Goal: Task Accomplishment & Management: Manage account settings

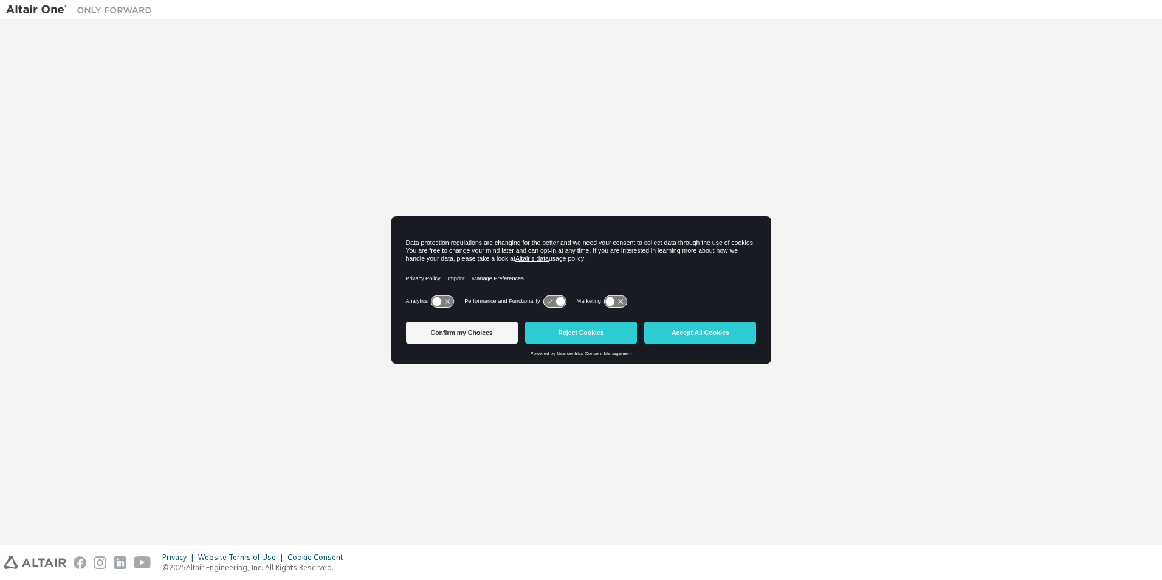
click at [700, 335] on button "Accept All Cookies" at bounding box center [700, 332] width 112 height 22
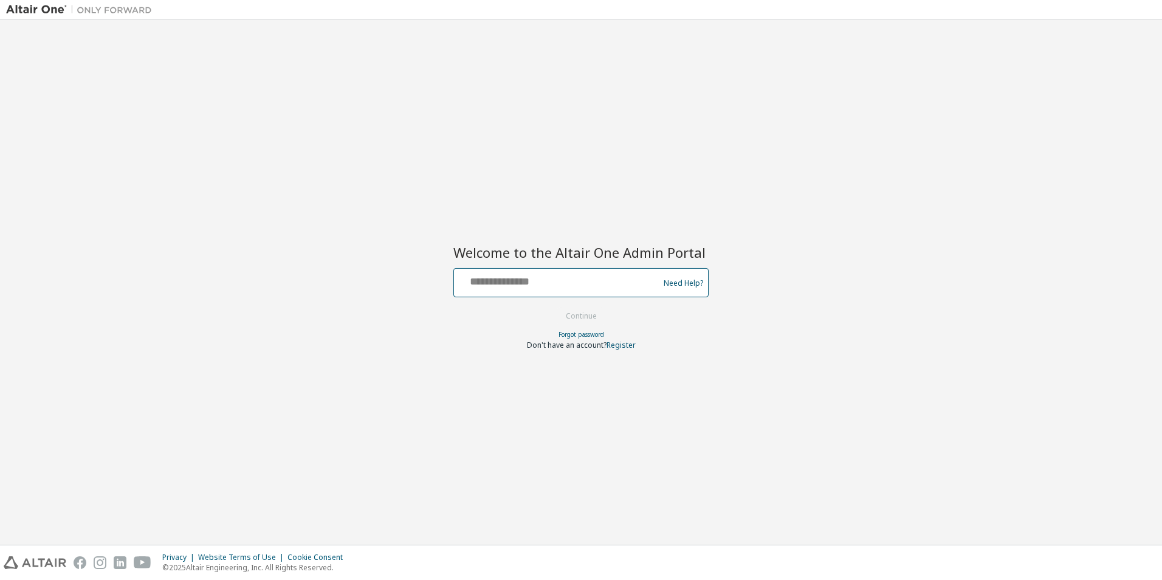
click at [533, 280] on input "text" at bounding box center [558, 280] width 199 height 18
click at [543, 272] on input "text" at bounding box center [558, 280] width 199 height 18
type input "**********"
click at [553, 307] on button "Continue" at bounding box center [581, 316] width 57 height 18
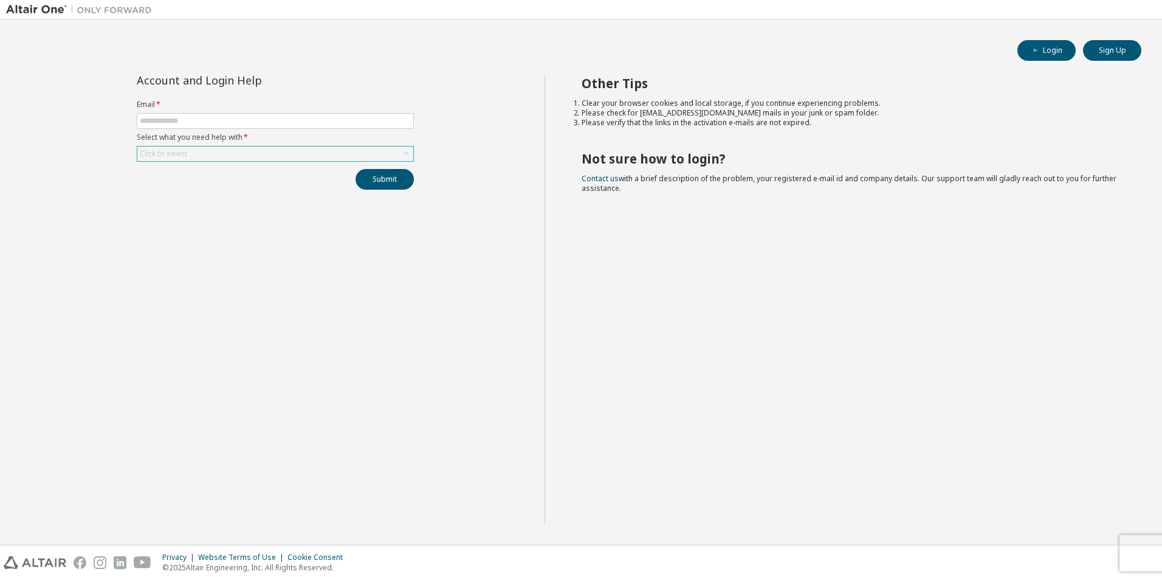
click at [179, 153] on div "Click to select" at bounding box center [163, 154] width 47 height 10
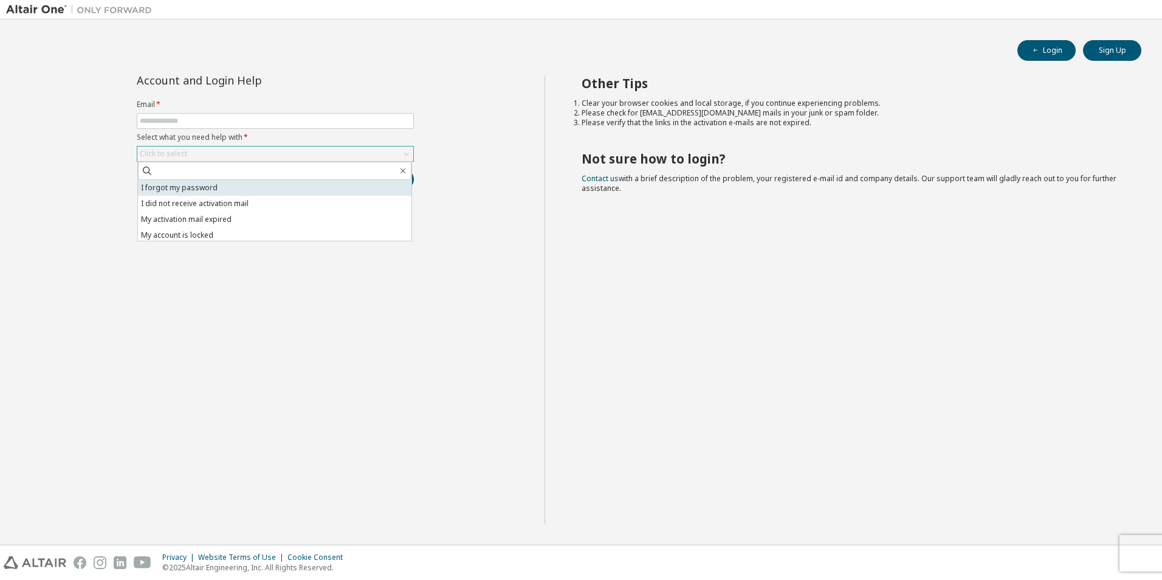
click at [177, 190] on li "I forgot my password" at bounding box center [274, 188] width 273 height 16
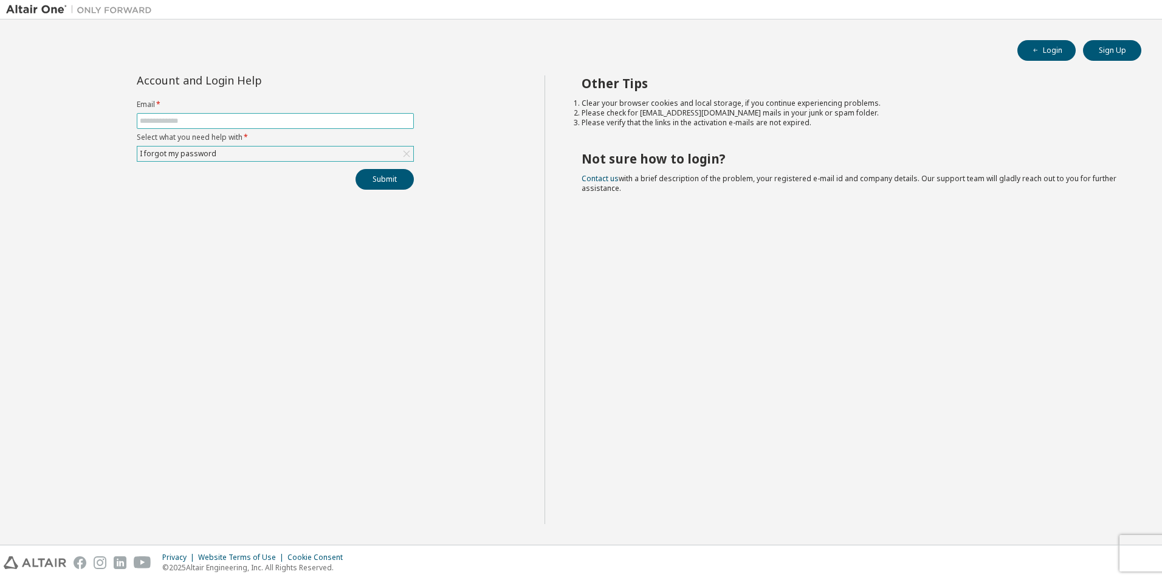
click at [171, 114] on span at bounding box center [275, 121] width 277 height 16
click at [168, 118] on input "text" at bounding box center [275, 121] width 271 height 10
click at [223, 120] on input "text" at bounding box center [275, 121] width 271 height 10
type input "**********"
click at [355, 169] on button "Submit" at bounding box center [384, 179] width 58 height 21
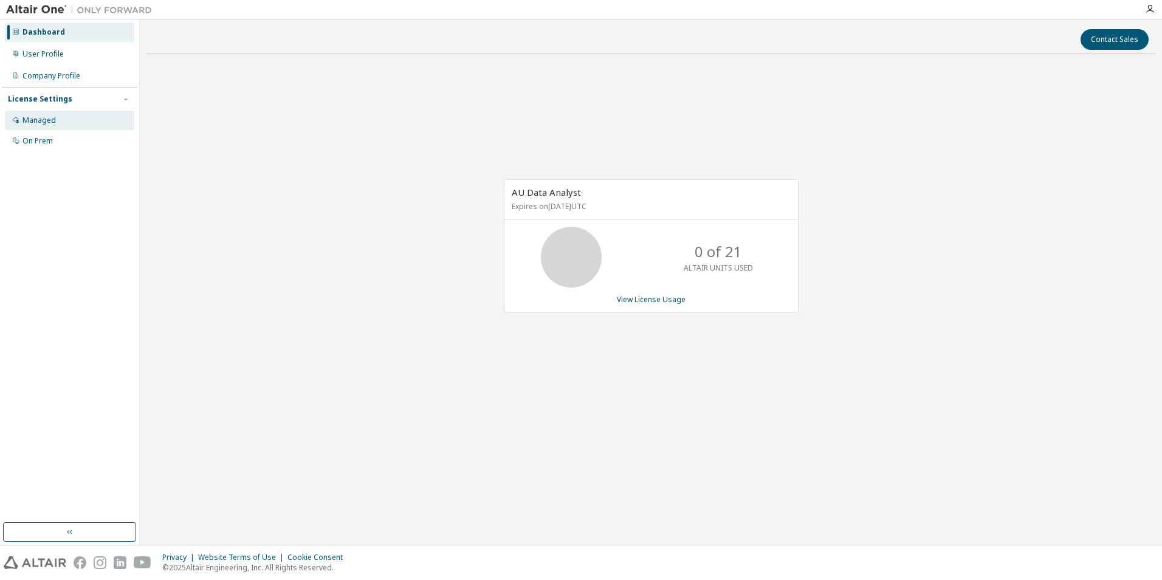
click at [30, 122] on div "Managed" at bounding box center [38, 120] width 33 height 10
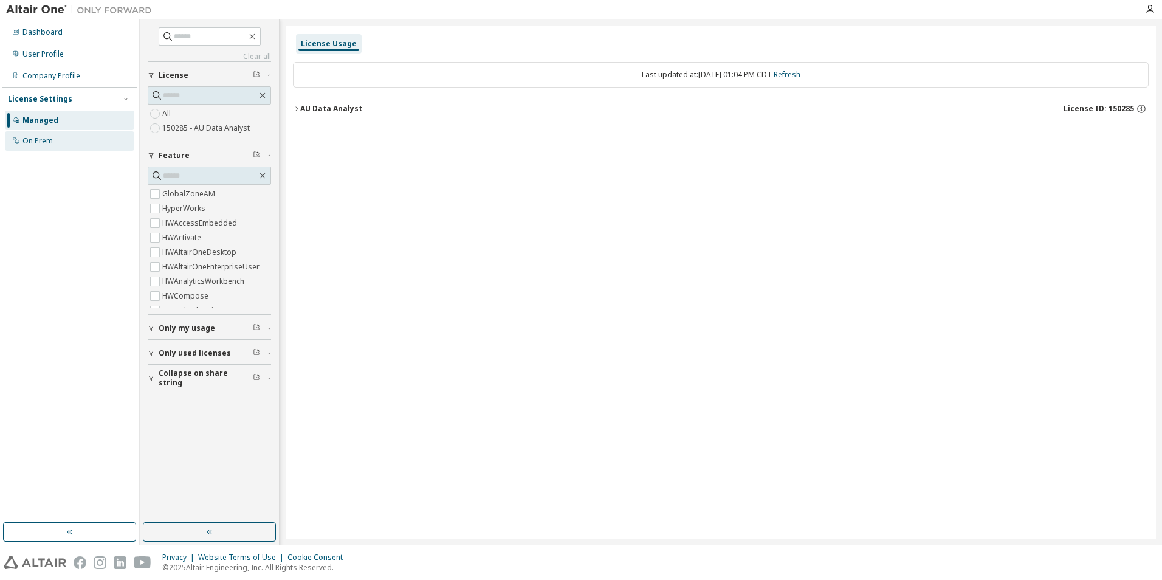
click at [28, 140] on div "On Prem" at bounding box center [37, 141] width 30 height 10
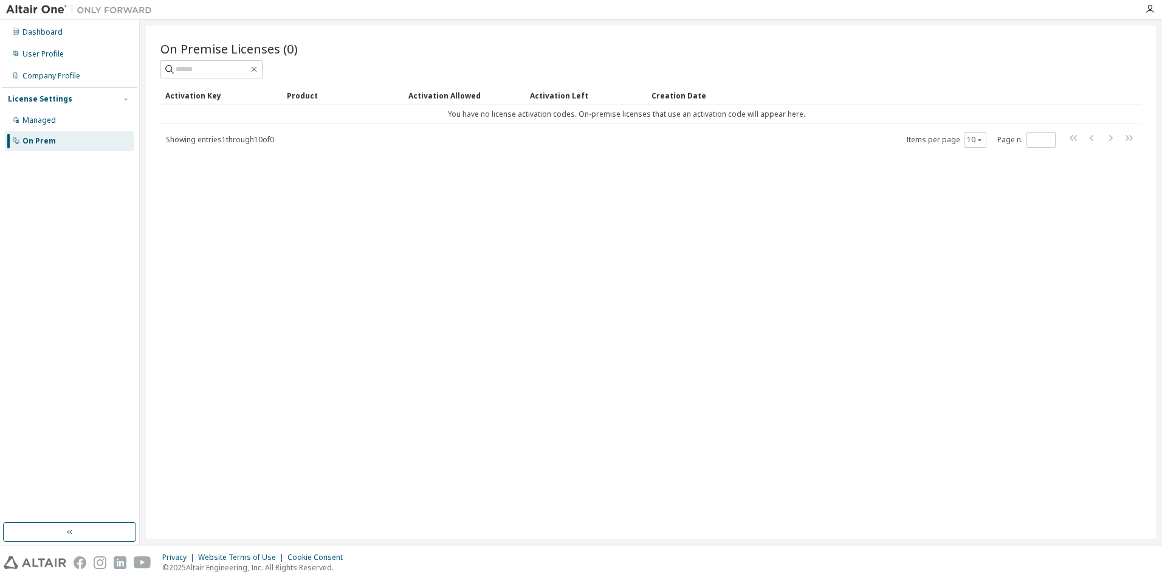
click at [134, 497] on div "Dashboard User Profile Company Profile License Settings Managed On Prem" at bounding box center [69, 270] width 135 height 499
click at [18, 51] on icon at bounding box center [15, 53] width 7 height 7
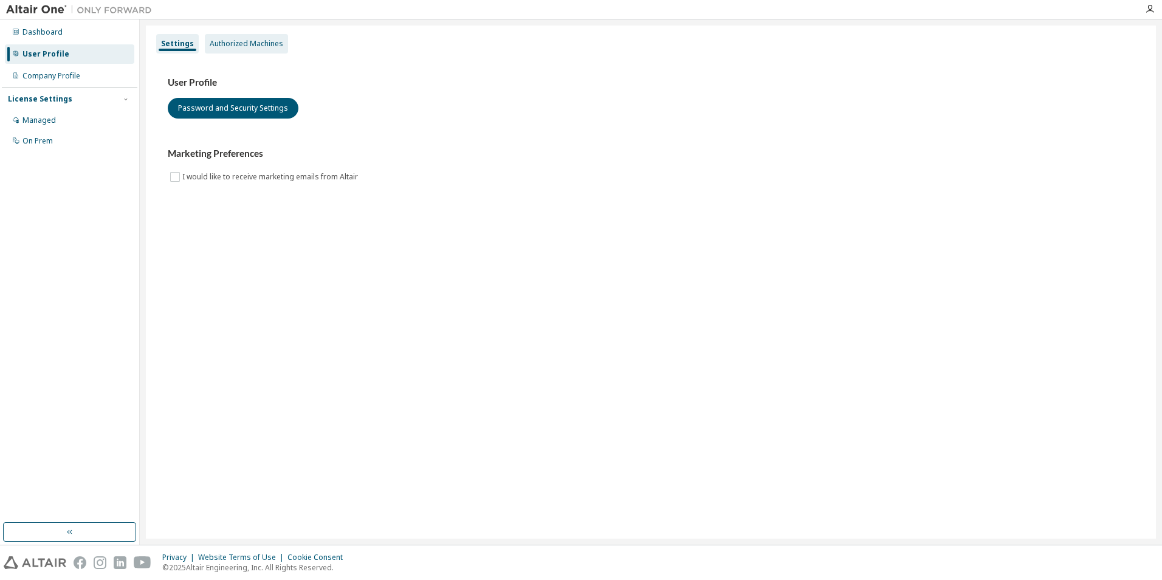
click at [236, 44] on div "Authorized Machines" at bounding box center [247, 44] width 74 height 10
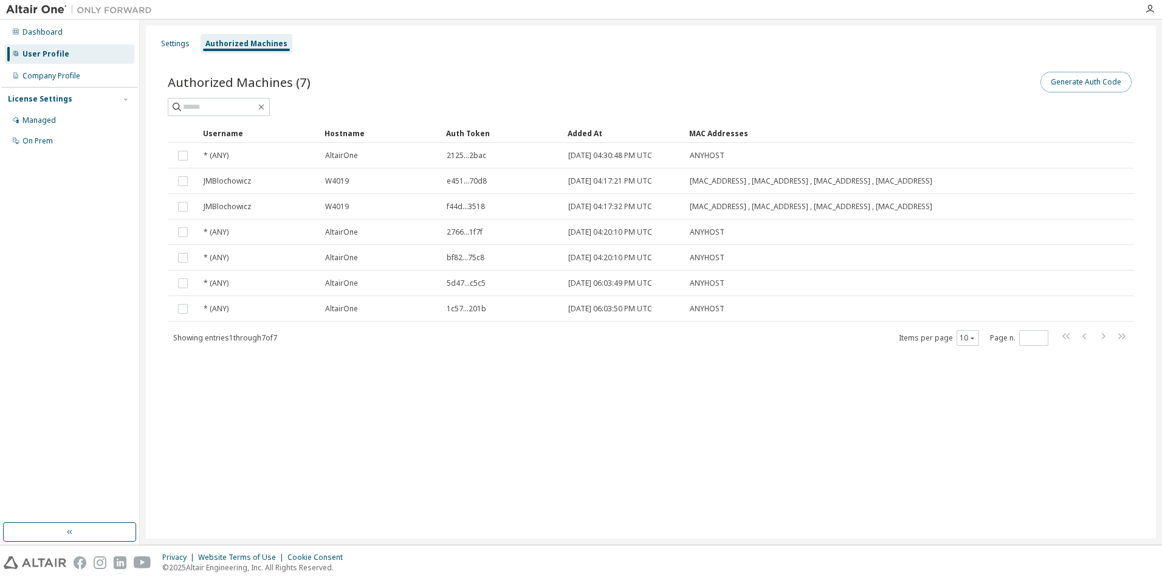
click at [1081, 81] on button "Generate Auth Code" at bounding box center [1085, 82] width 91 height 21
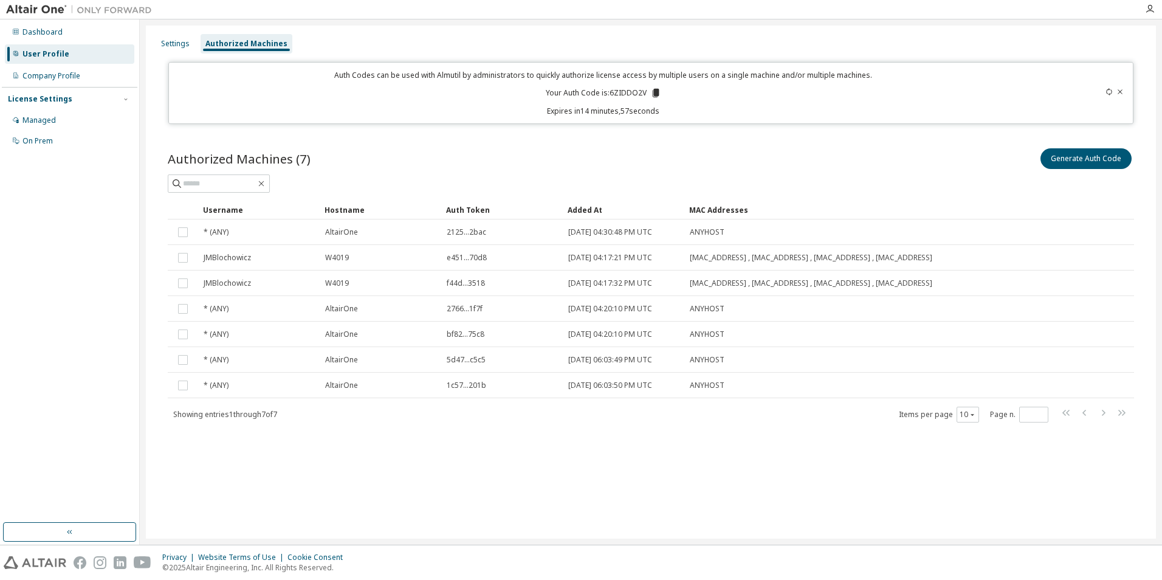
click at [621, 90] on p "Your Auth Code is: 6ZIDDO2V" at bounding box center [603, 92] width 115 height 11
copy p "6ZIDDO2V"
